Goal: Find specific page/section

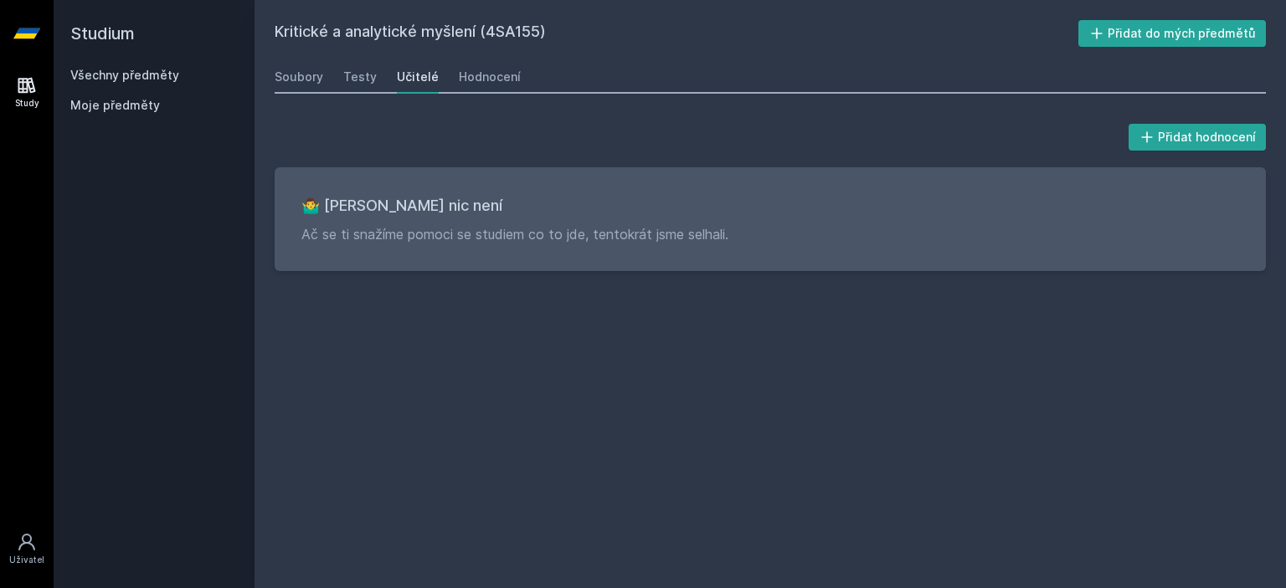
click at [371, 198] on h3 "🤷‍♂️ [PERSON_NAME] nic není" at bounding box center [770, 205] width 938 height 23
